Goal: Transaction & Acquisition: Register for event/course

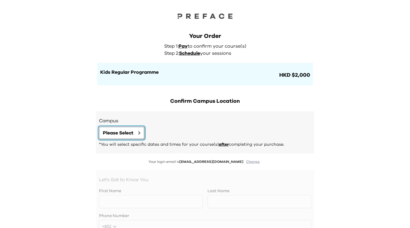
click at [140, 132] on icon at bounding box center [139, 133] width 2 height 4
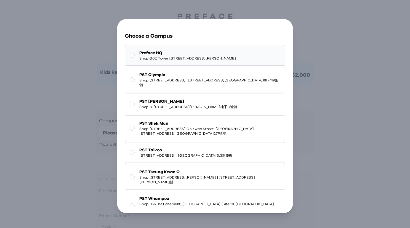
click at [175, 58] on span "Shop G07, Tower 535, 535 Jaffe Road, Causeway Bay | 銅鑼灣謝斐道535號Tower 535 地下G07號舖" at bounding box center [187, 58] width 97 height 5
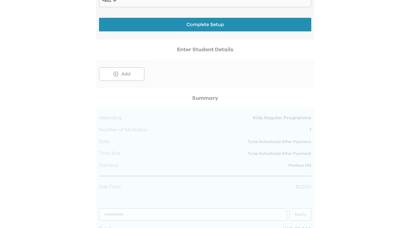
scroll to position [240, 0]
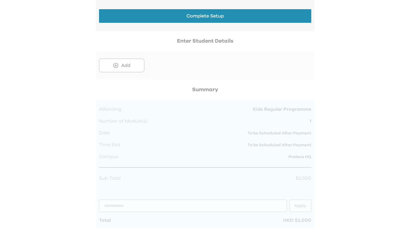
click at [134, 63] on div at bounding box center [205, 58] width 218 height 43
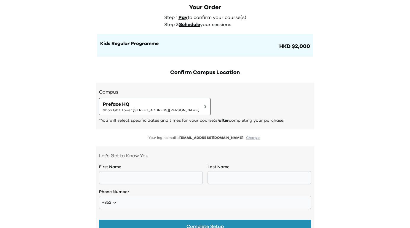
scroll to position [23, 0]
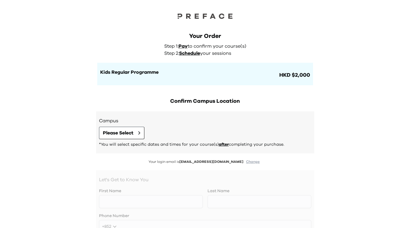
scroll to position [6, 0]
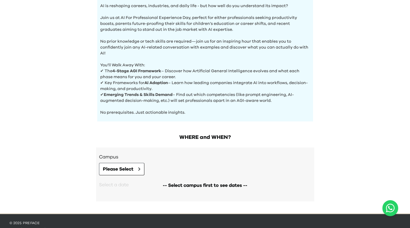
scroll to position [209, 0]
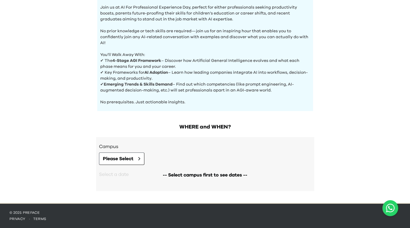
click at [123, 101] on p "No prerequisites. Just actionable insights." at bounding box center [205, 99] width 210 height 12
click at [120, 92] on div at bounding box center [120, 92] width 0 height 0
click at [142, 90] on p "✔ Emerging Trends & Skills Demand – Find out which competencies (like prompt en…" at bounding box center [205, 88] width 210 height 12
click at [139, 159] on icon at bounding box center [139, 159] width 2 height 4
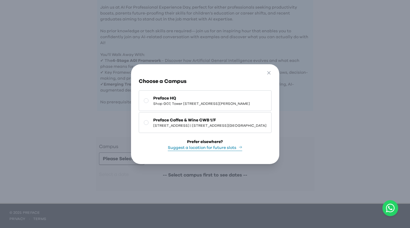
click at [250, 47] on div "Go Back Close Choose a Campus Preface HQ Shop G07, Tower 535, 535 Jaffe Road, C…" at bounding box center [205, 114] width 410 height 228
